Goal: Information Seeking & Learning: Learn about a topic

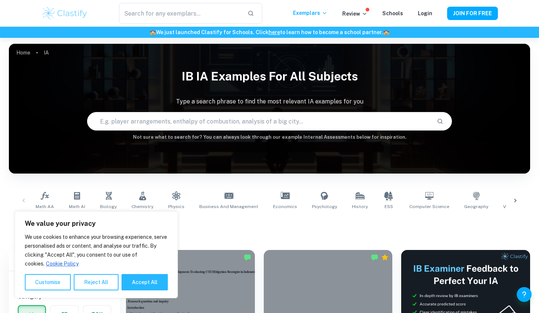
click at [181, 225] on h1 "All IA Examples" at bounding box center [269, 225] width 469 height 13
click at [78, 203] on span "Math AI" at bounding box center [77, 206] width 16 height 7
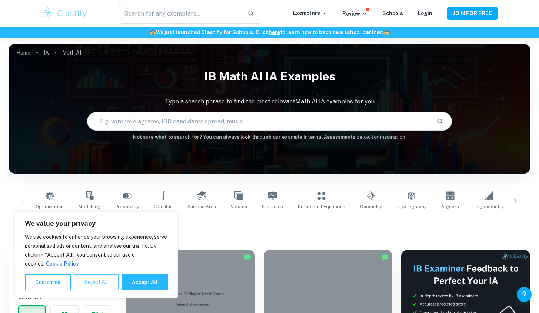
click at [97, 284] on button "Reject All" at bounding box center [96, 282] width 45 height 16
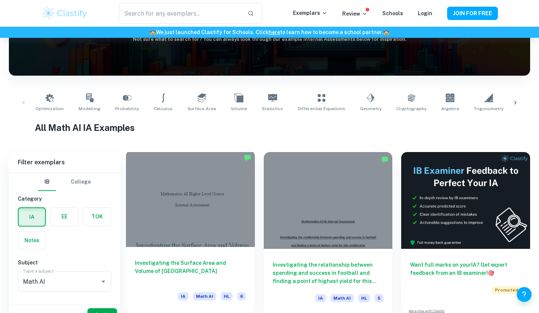
scroll to position [114, 0]
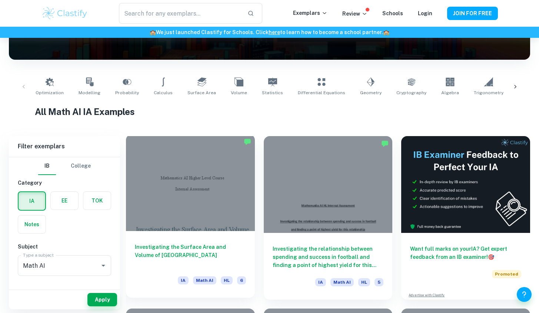
click at [188, 269] on div "Investigating the Surface Area and Volume of Lake Titicaca [GEOGRAPHIC_DATA] Ma…" at bounding box center [190, 264] width 129 height 67
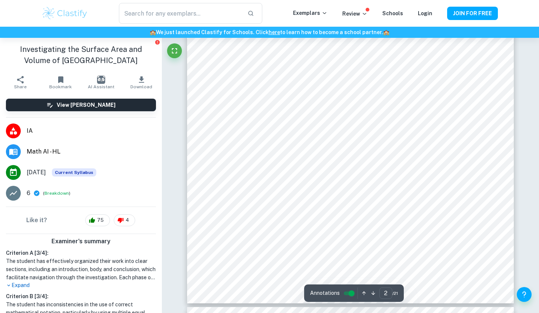
type input "3"
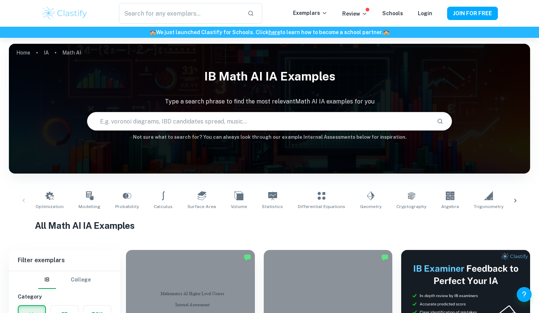
click at [316, 120] on input "text" at bounding box center [259, 121] width 344 height 21
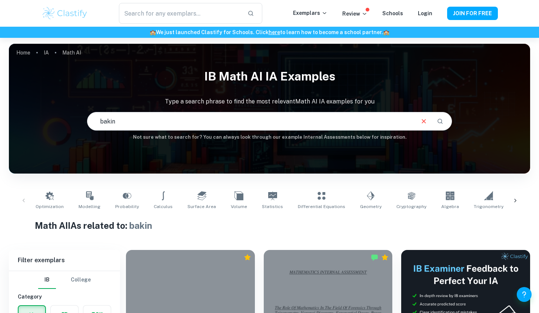
click at [148, 117] on input "bakin" at bounding box center [250, 121] width 326 height 21
click at [146, 123] on input "bakin" at bounding box center [250, 121] width 326 height 21
type input "baking"
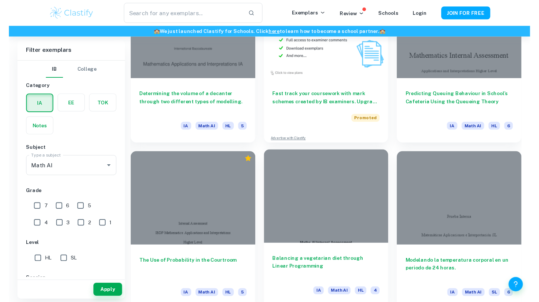
scroll to position [1472, 0]
